Goal: Task Accomplishment & Management: Use online tool/utility

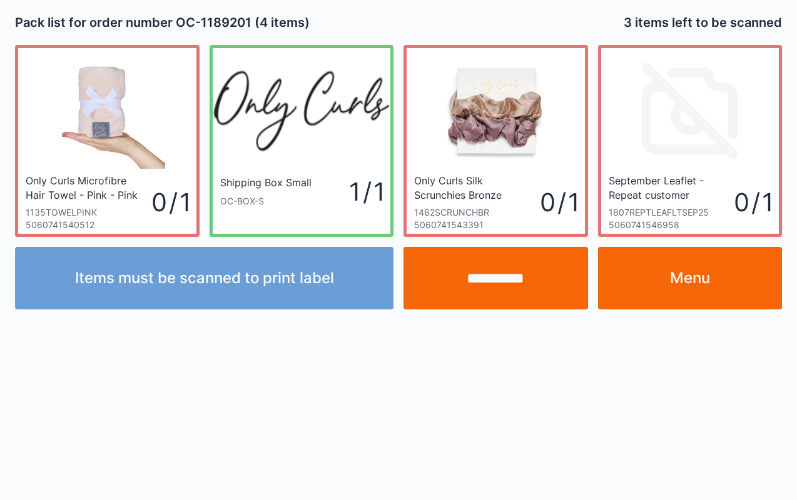
click at [739, 291] on link "Menu" at bounding box center [690, 278] width 185 height 63
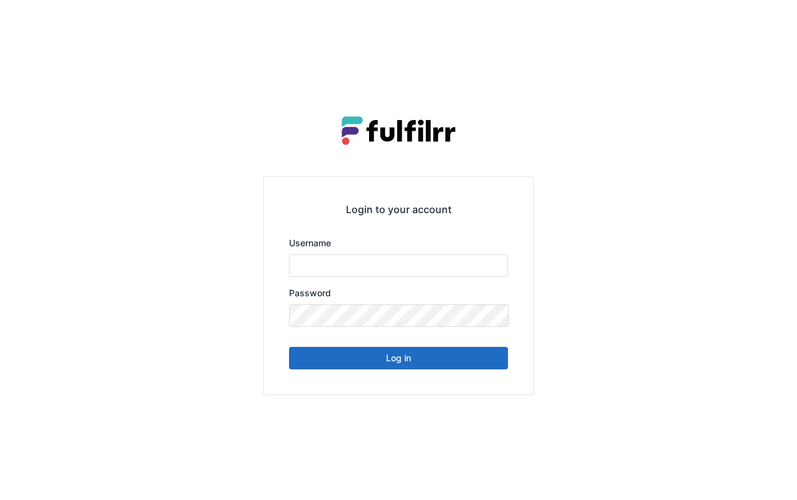
type input "*******"
click at [432, 363] on button "Log in" at bounding box center [398, 358] width 219 height 23
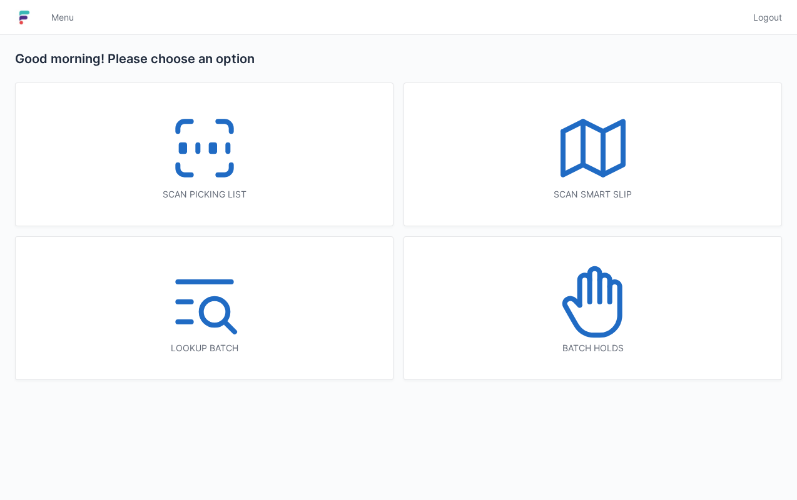
click at [304, 178] on div "Scan picking list" at bounding box center [204, 154] width 377 height 143
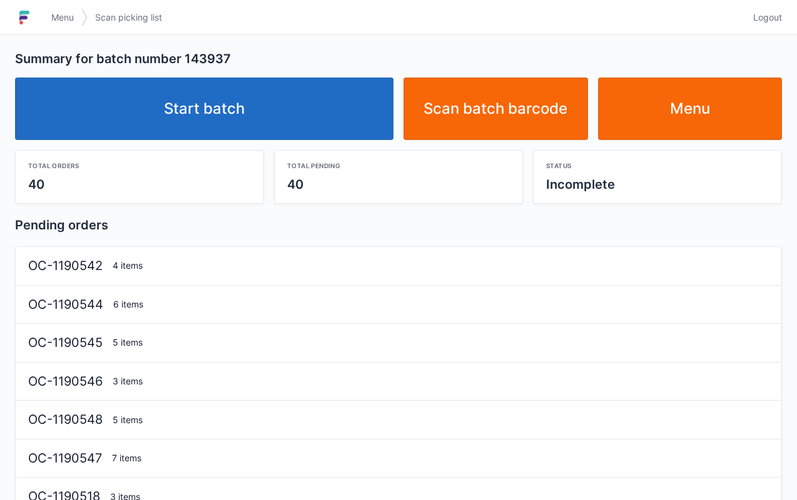
click at [315, 114] on link "Start batch" at bounding box center [204, 109] width 378 height 63
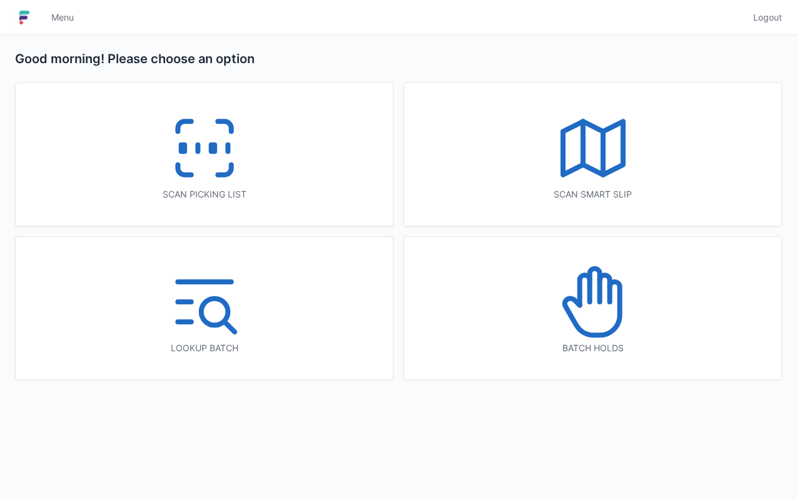
click at [243, 158] on icon at bounding box center [205, 148] width 80 height 80
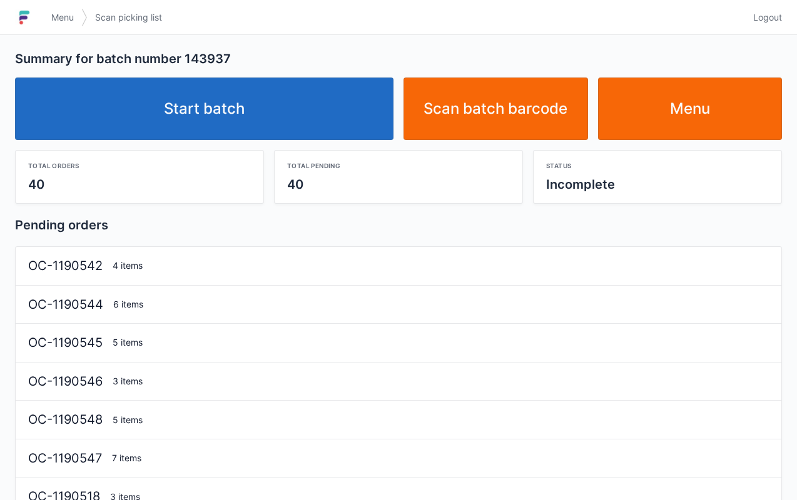
click at [305, 111] on link "Start batch" at bounding box center [204, 109] width 378 height 63
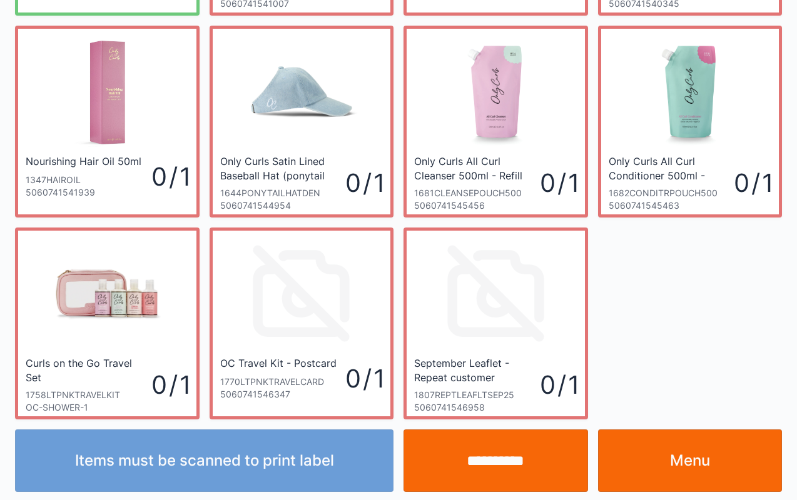
scroll to position [225, 0]
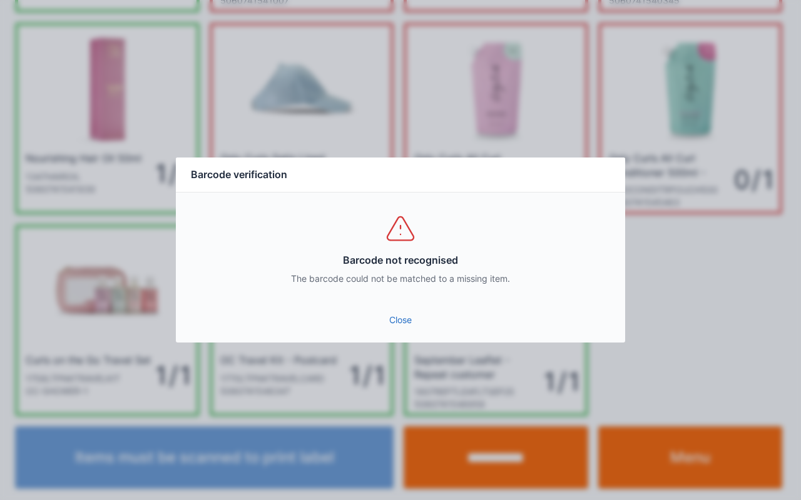
click at [394, 325] on link "Close" at bounding box center [400, 320] width 429 height 23
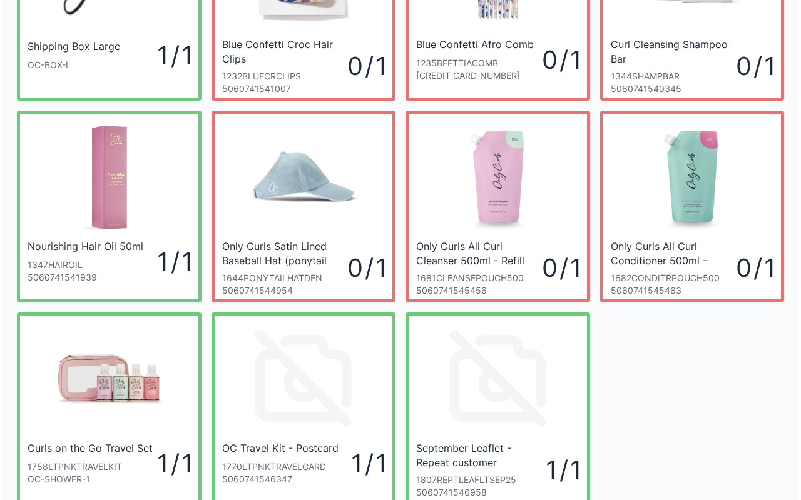
scroll to position [0, 0]
